Goal: Task Accomplishment & Management: Manage account settings

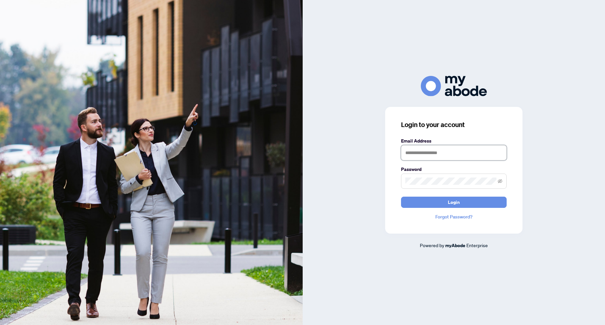
click at [460, 147] on input "text" at bounding box center [454, 152] width 106 height 15
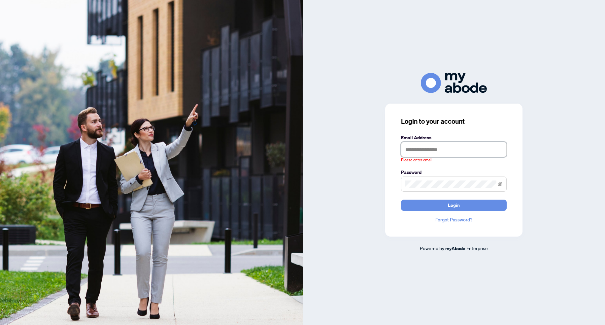
type input "**********"
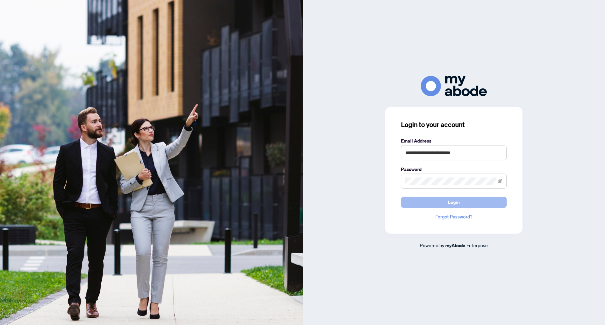
click at [477, 199] on button "Login" at bounding box center [454, 202] width 106 height 11
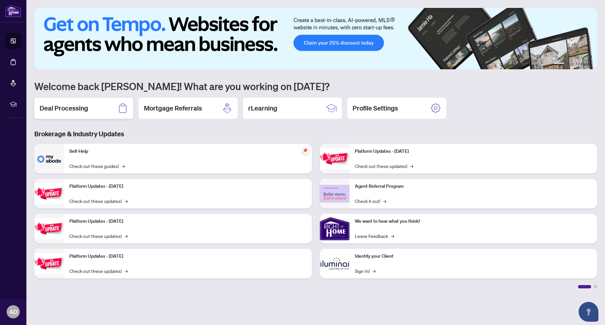
click at [103, 100] on div "Deal Processing" at bounding box center [83, 108] width 99 height 21
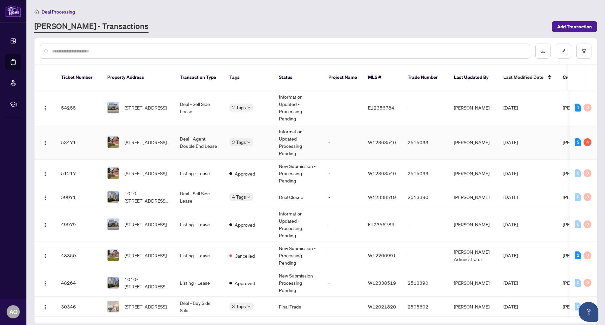
click at [384, 136] on td "W12363540" at bounding box center [383, 142] width 40 height 35
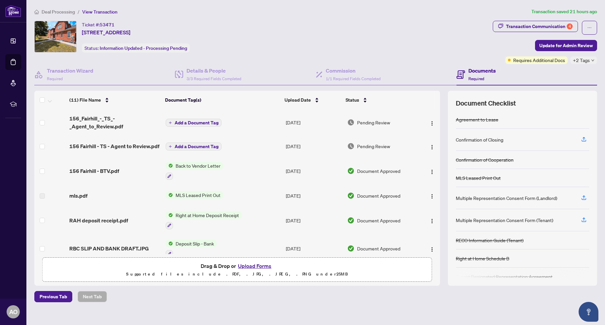
click at [260, 264] on button "Upload Forms" at bounding box center [254, 266] width 37 height 9
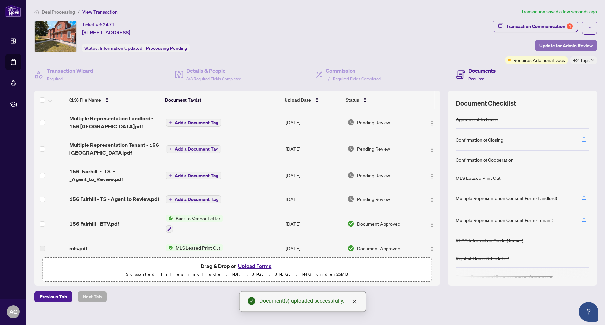
click at [566, 46] on span "Update for Admin Review" at bounding box center [565, 45] width 53 height 11
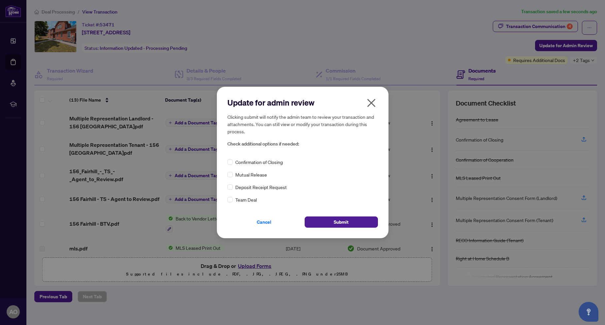
click at [261, 161] on span "Confirmation of Closing" at bounding box center [259, 161] width 48 height 7
click at [336, 223] on span "Submit" at bounding box center [341, 222] width 15 height 11
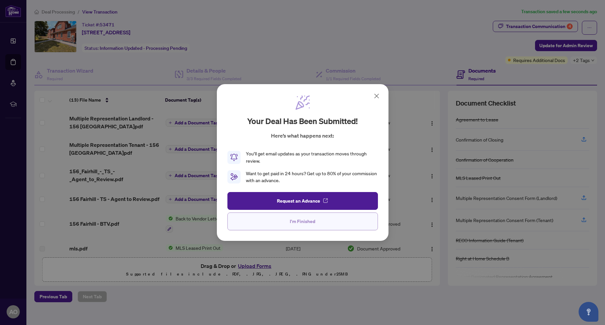
click at [331, 219] on button "I'm Finished" at bounding box center [302, 222] width 151 height 18
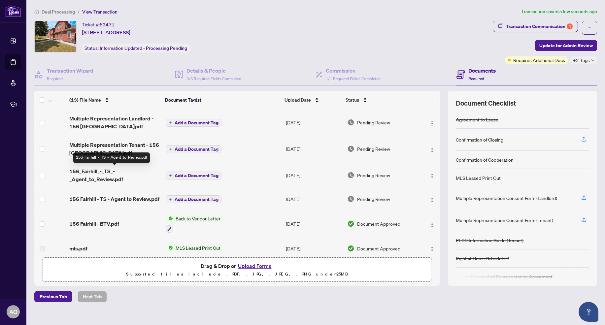
click at [106, 176] on span "156_Fairhill_-_TS_-_Agent_to_Review.pdf" at bounding box center [114, 175] width 91 height 16
